Goal: Task Accomplishment & Management: Use online tool/utility

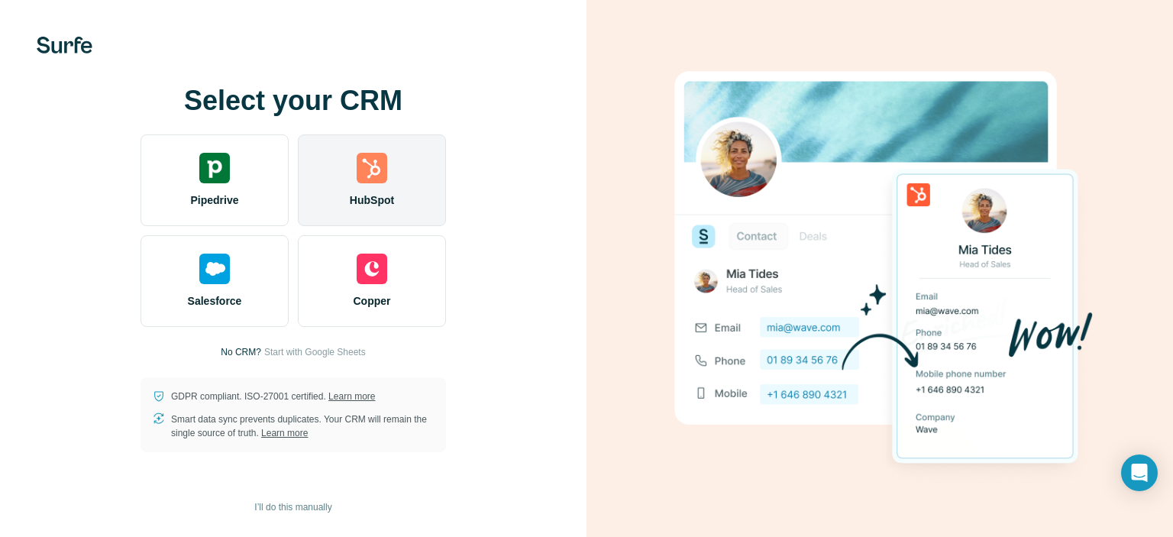
click at [364, 192] on span "HubSpot" at bounding box center [372, 199] width 44 height 15
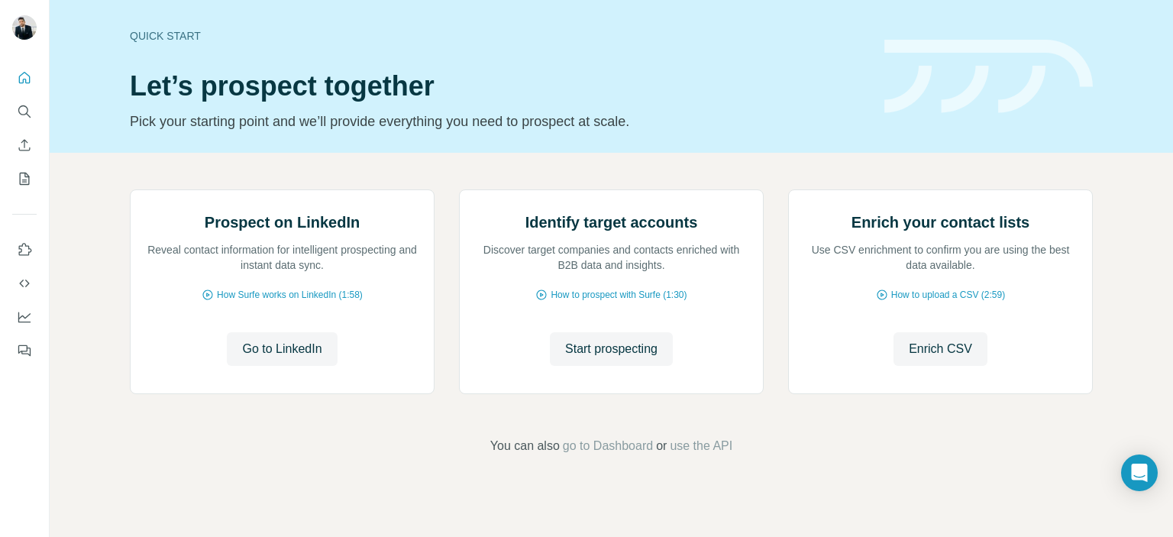
scroll to position [122, 0]
click at [928, 302] on span "How to upload a CSV (2:59)" at bounding box center [948, 295] width 114 height 14
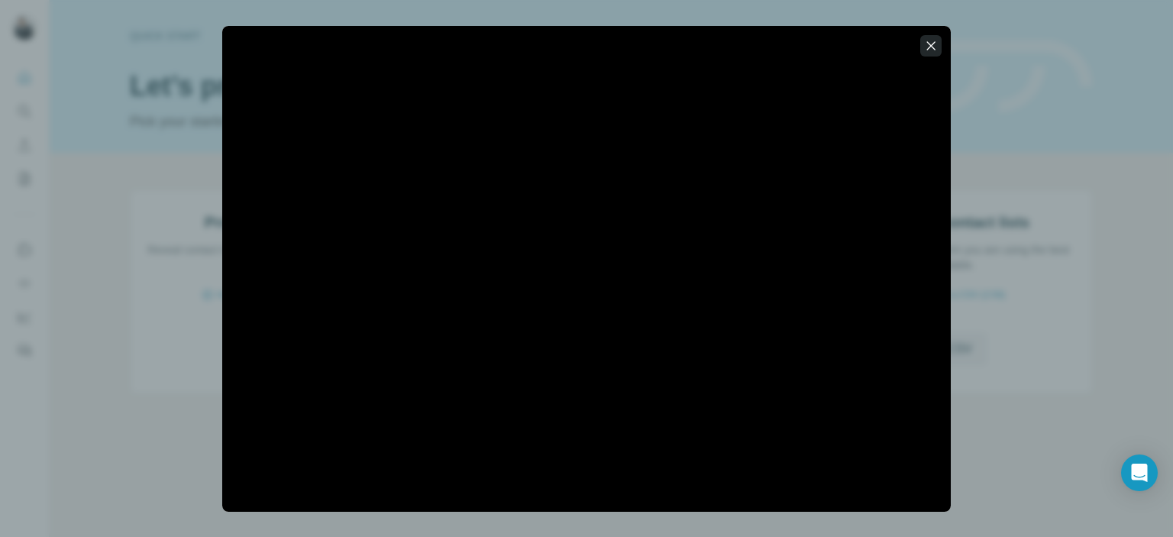
click at [938, 50] on icon "button" at bounding box center [930, 45] width 15 height 15
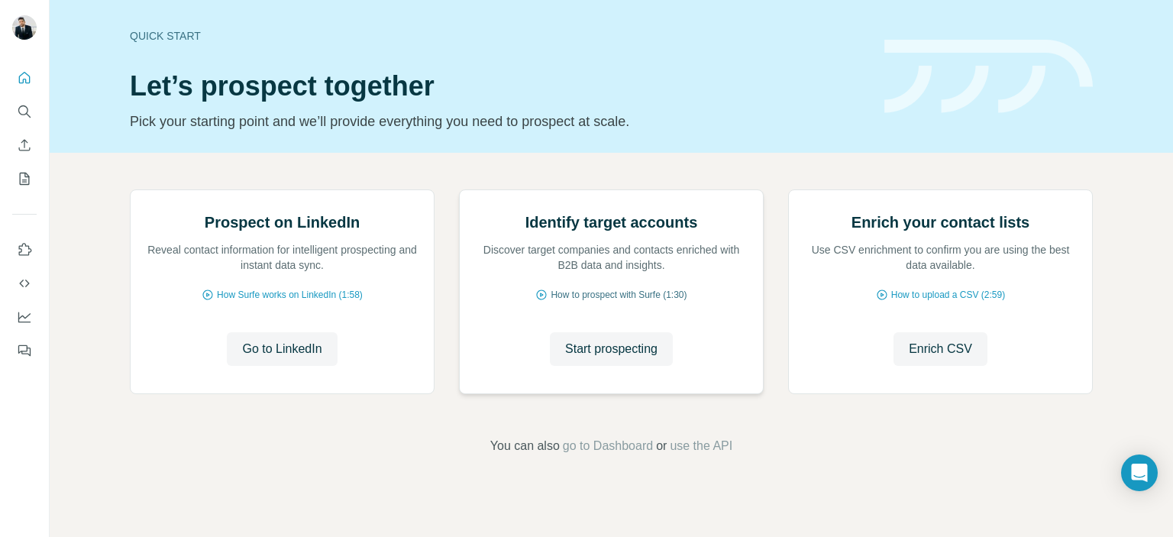
click at [628, 302] on span "How to prospect with Surfe (1:30)" at bounding box center [618, 295] width 136 height 14
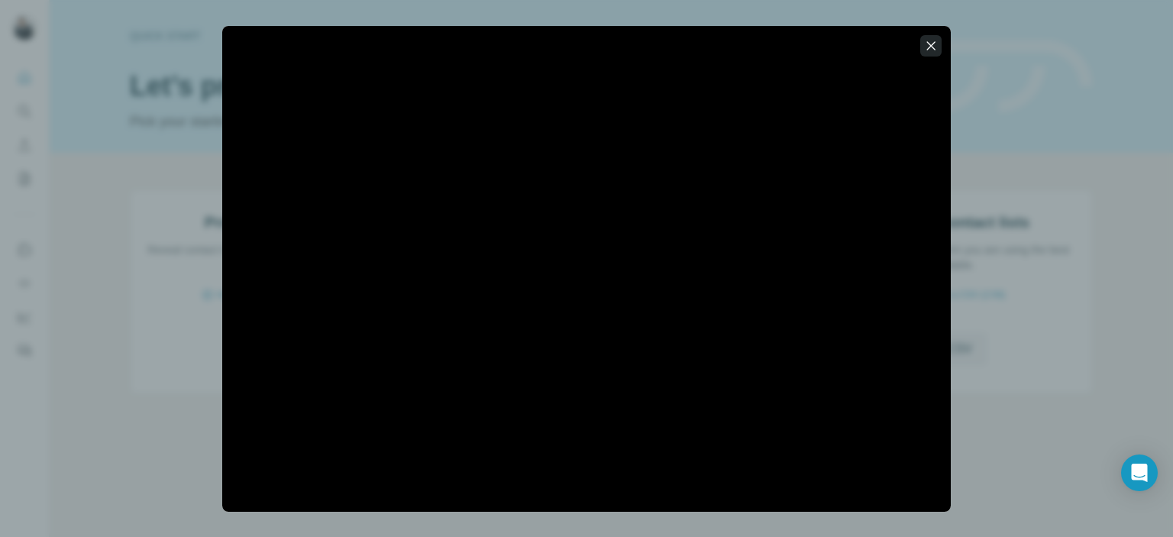
click at [933, 35] on button "button" at bounding box center [930, 45] width 21 height 21
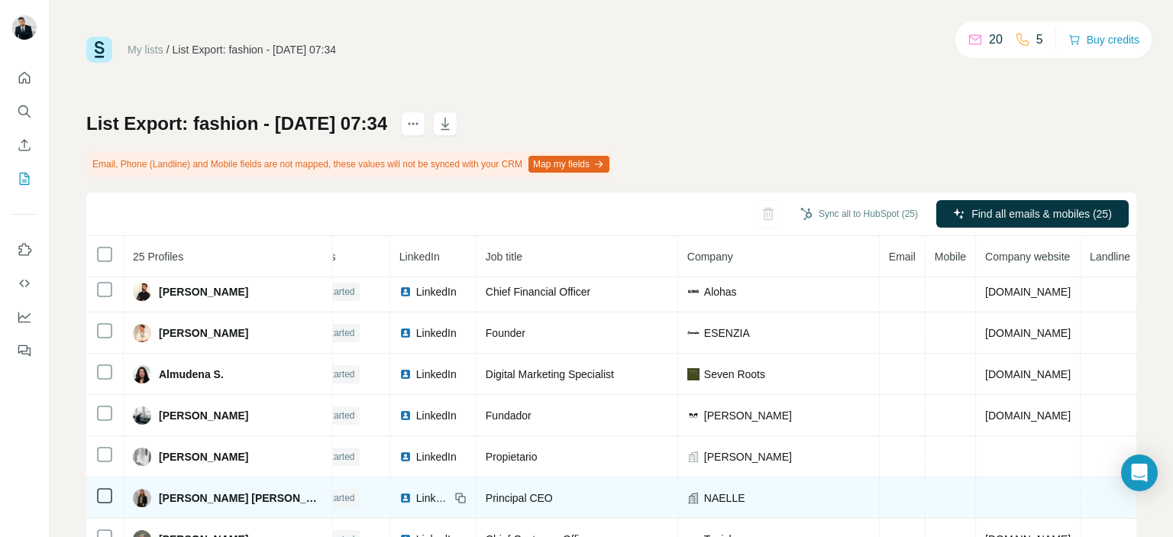
scroll to position [0, 41]
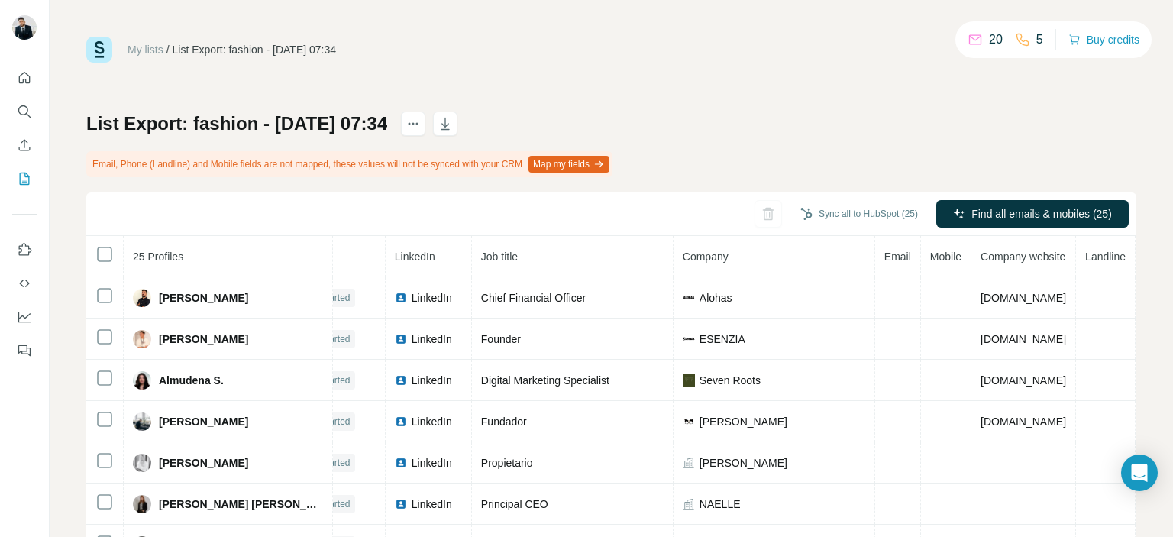
click at [596, 167] on button "Map my fields" at bounding box center [568, 164] width 81 height 17
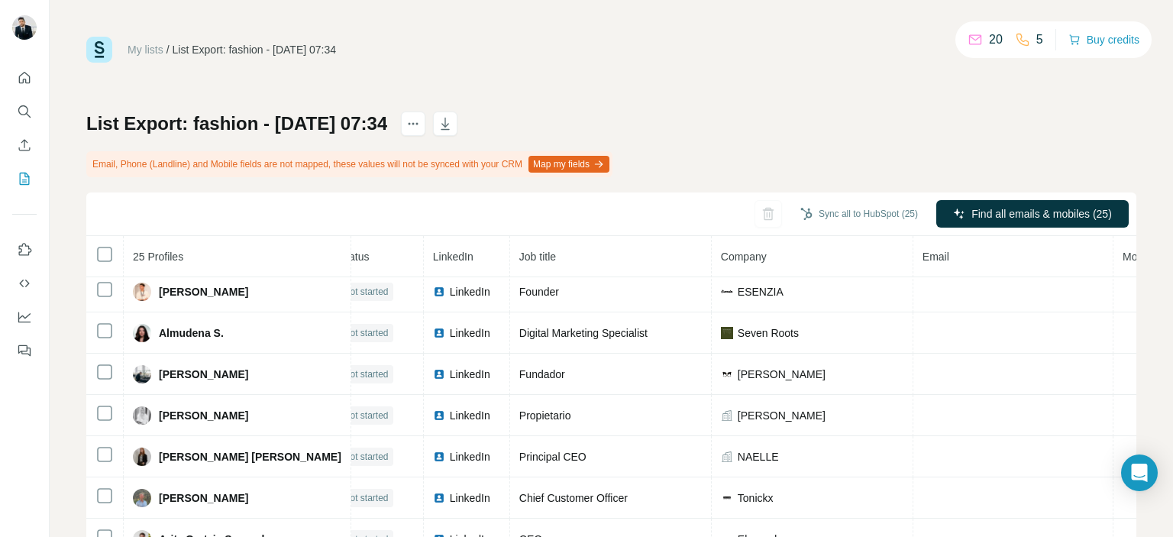
scroll to position [0, 21]
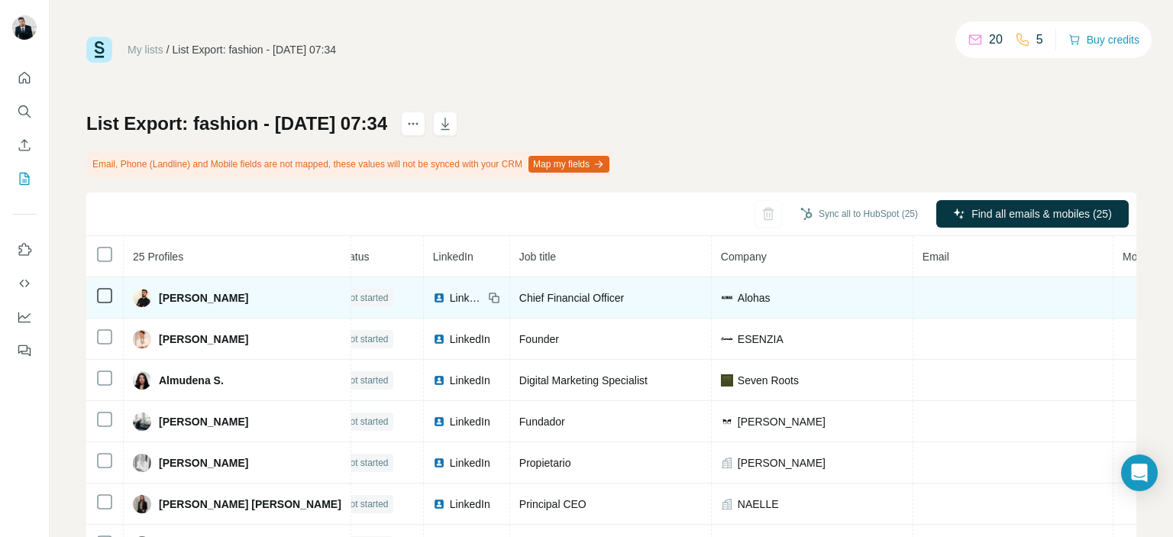
click at [948, 296] on td at bounding box center [1013, 297] width 200 height 41
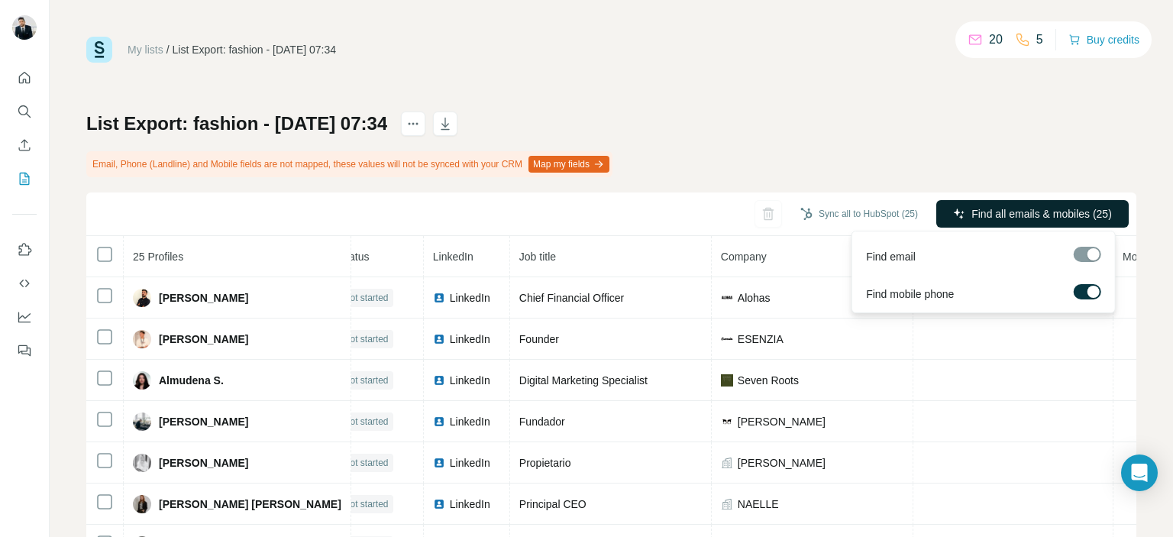
click at [982, 218] on span "Find all emails & mobiles (25)" at bounding box center [1041, 213] width 140 height 15
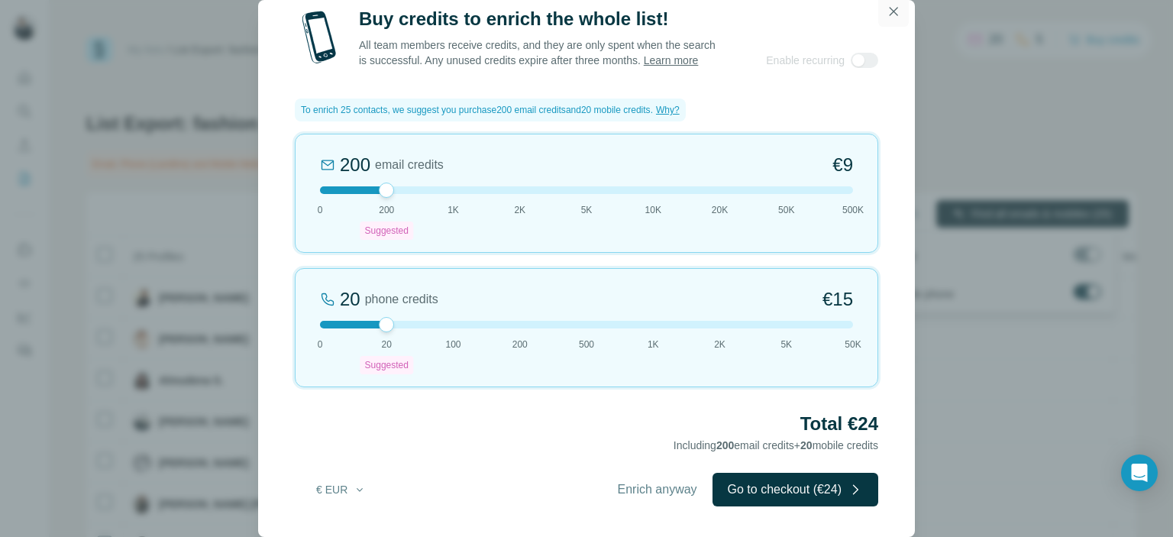
click at [889, 11] on icon "button" at bounding box center [893, 11] width 15 height 15
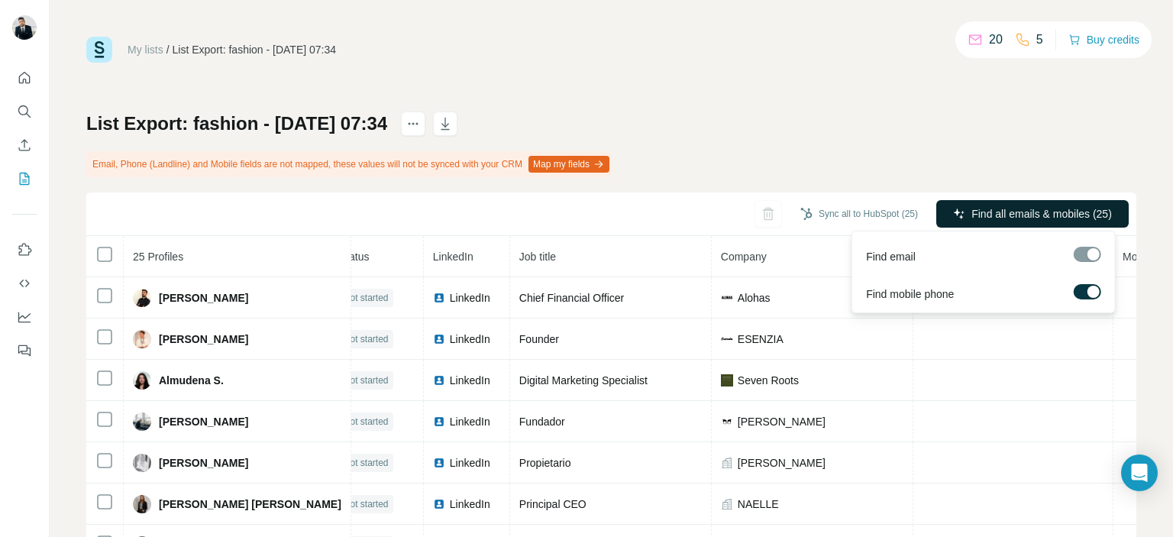
click at [1085, 257] on div at bounding box center [1086, 254] width 27 height 15
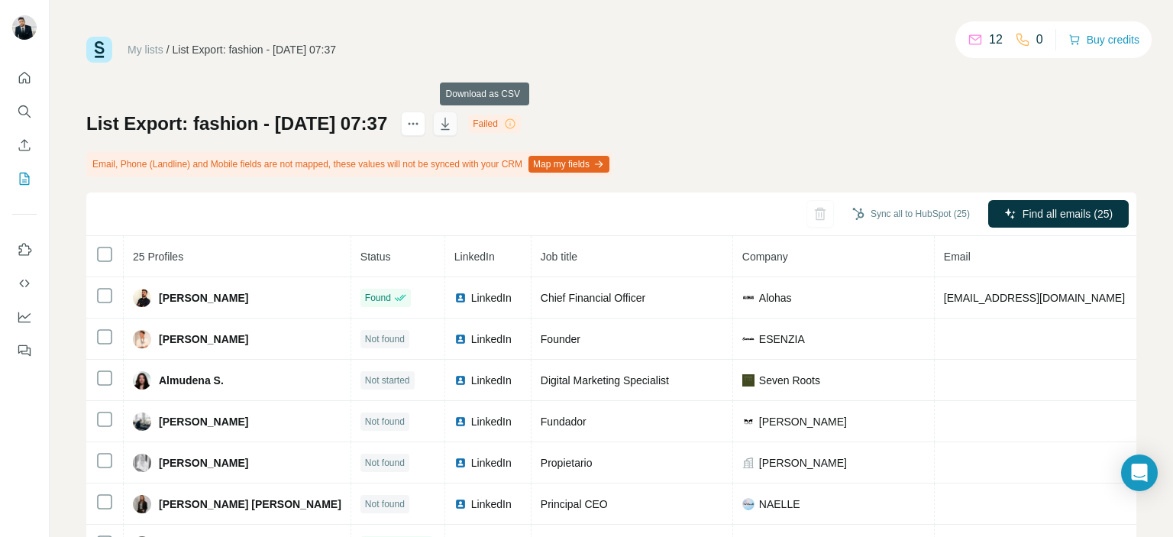
click at [457, 134] on button "button" at bounding box center [445, 123] width 24 height 24
click at [516, 121] on icon at bounding box center [510, 124] width 12 height 12
click at [516, 126] on icon at bounding box center [510, 124] width 12 height 12
click at [457, 113] on button "button" at bounding box center [445, 123] width 24 height 24
drag, startPoint x: 524, startPoint y: 122, endPoint x: 549, endPoint y: 122, distance: 25.2
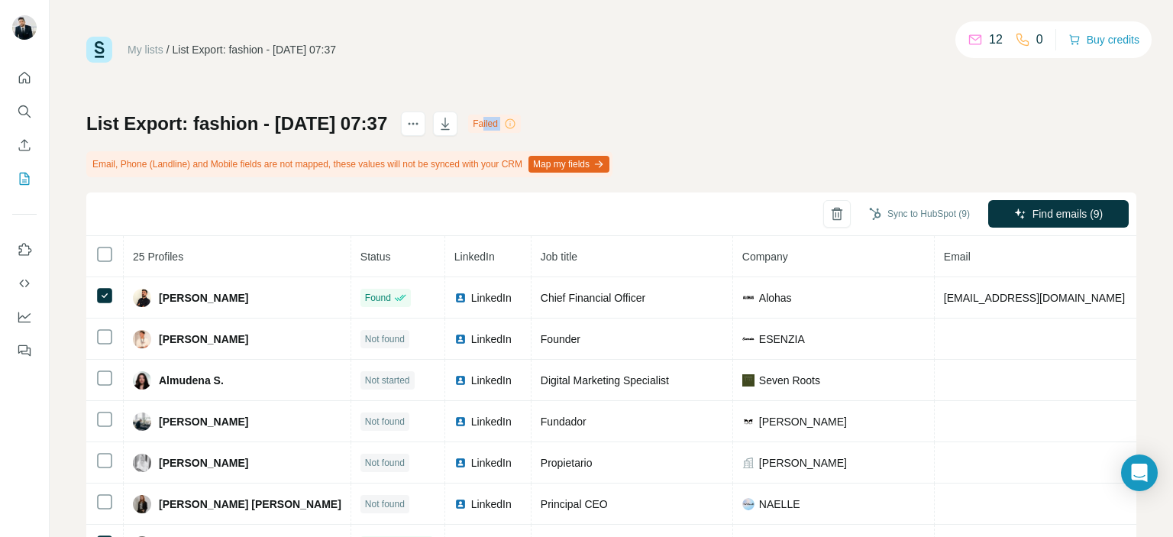
click at [521, 122] on div "Failed" at bounding box center [494, 124] width 53 height 18
click at [516, 122] on icon at bounding box center [510, 124] width 12 height 12
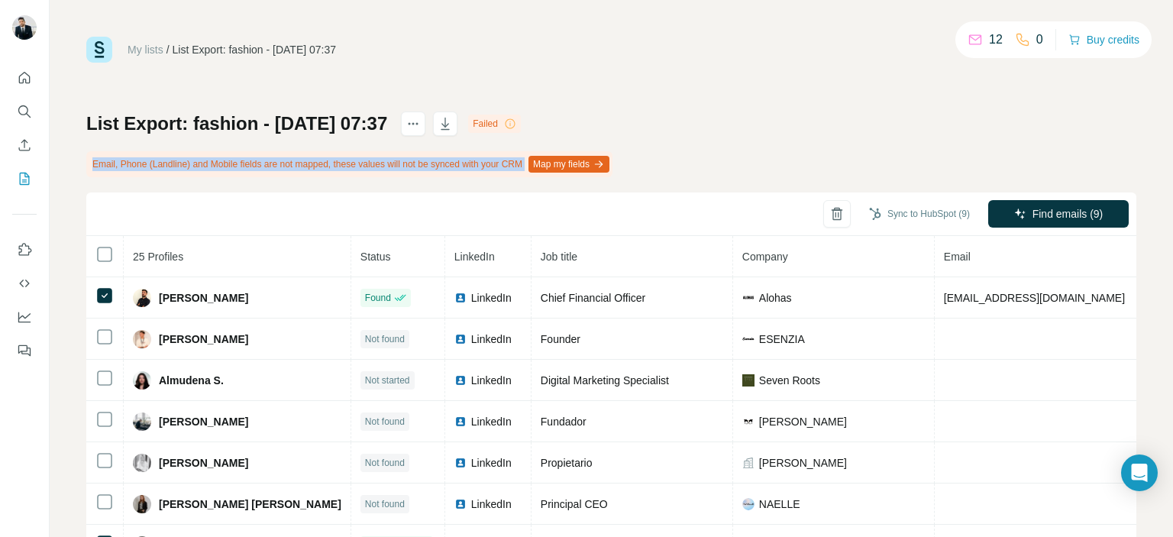
click at [516, 122] on icon at bounding box center [510, 124] width 12 height 12
click at [603, 115] on div "List Export: fashion - 13/08/2025 07:37 Failed Email, Phone (Landline) and Mobi…" at bounding box center [611, 375] width 1050 height 528
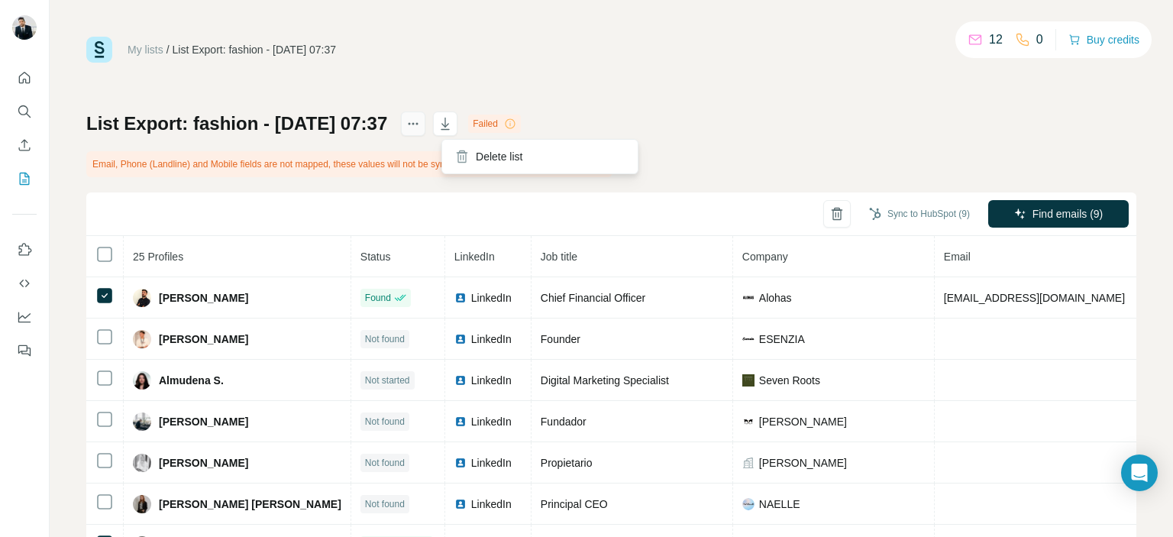
click at [421, 124] on icon "actions" at bounding box center [412, 123] width 15 height 15
click at [599, 108] on div "My lists / List Export: fashion - 13/08/2025 07:37 12 0 Buy credits List Export…" at bounding box center [611, 338] width 1050 height 602
